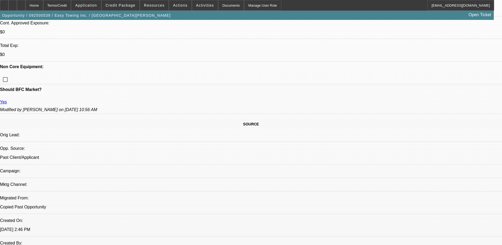
select select "0"
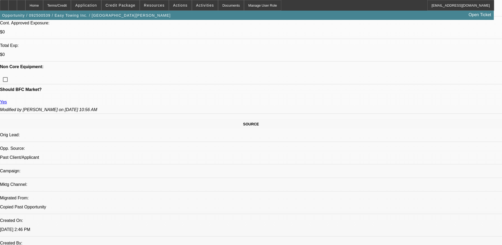
select select "0"
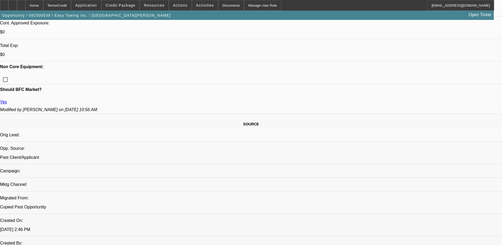
select select "0"
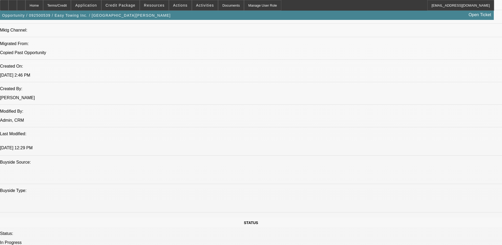
select select "1"
select select "2"
select select "6"
select select "1"
select select "2"
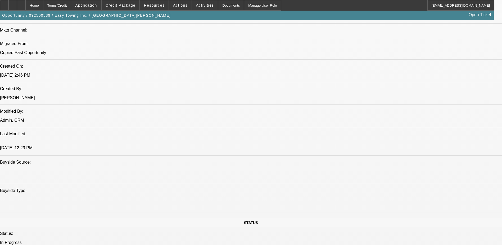
select select "6"
select select "1"
select select "2"
select select "6"
select select "1"
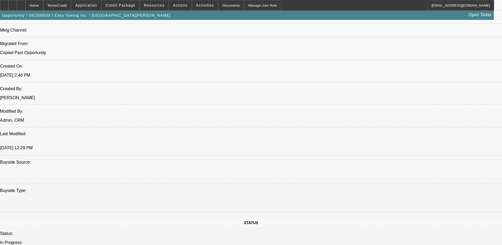
select select "2"
select select "6"
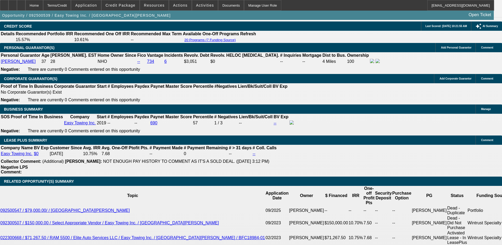
scroll to position [795, 0]
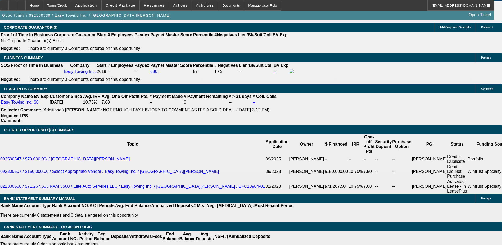
scroll to position [848, 0]
